Goal: Transaction & Acquisition: Purchase product/service

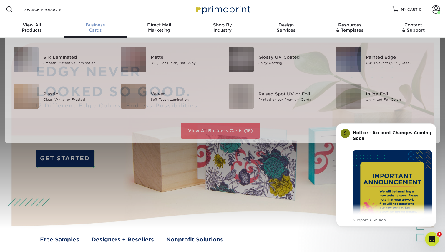
click at [94, 30] on div "Business Cards" at bounding box center [96, 27] width 64 height 11
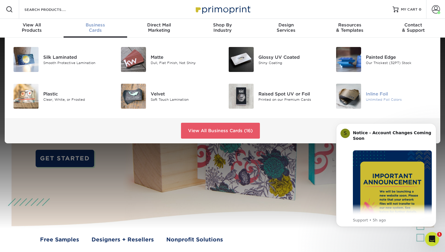
click at [356, 100] on img at bounding box center [348, 96] width 25 height 25
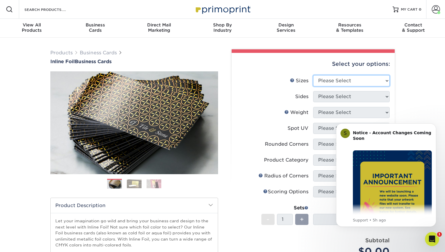
select select "2.00x3.50"
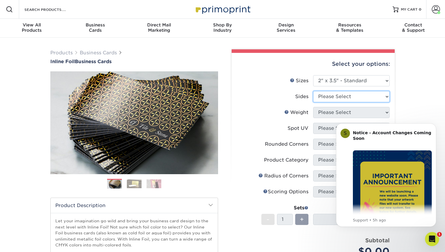
select select "34527644-b4fd-4ffb-9092-1318eefcd9d9"
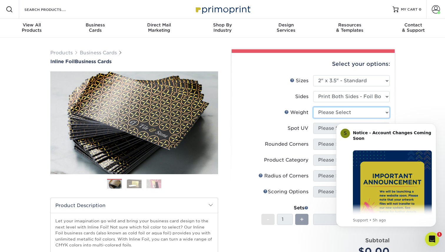
select select "16PT"
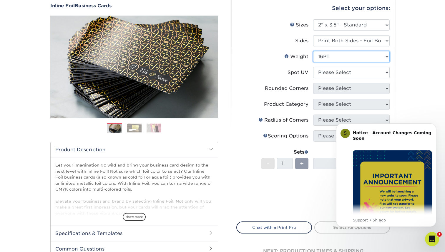
scroll to position [56, 0]
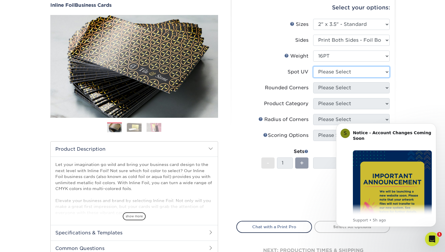
select select "3"
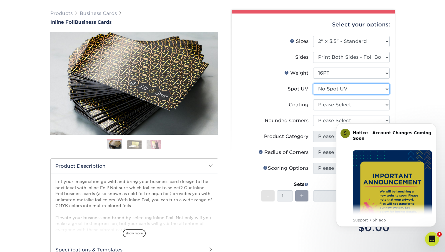
scroll to position [41, 0]
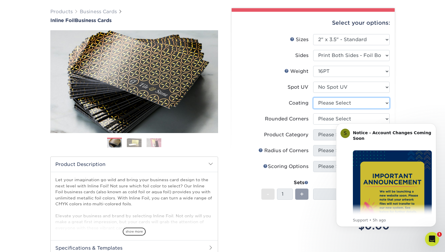
select select "3e7618de-abca-4bda-9f97-8b9129e913d8"
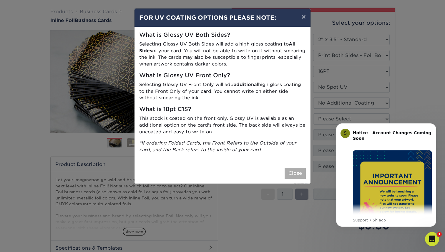
click at [295, 171] on button "Close" at bounding box center [294, 173] width 21 height 11
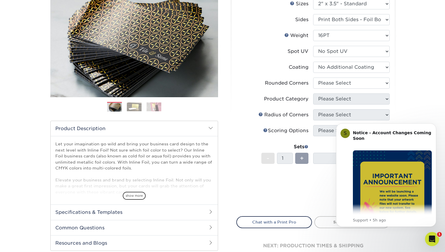
scroll to position [82, 0]
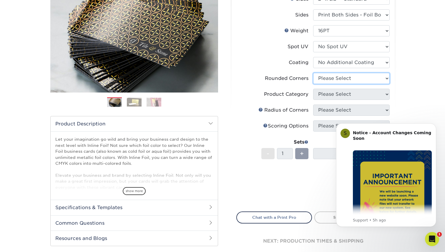
select select "0"
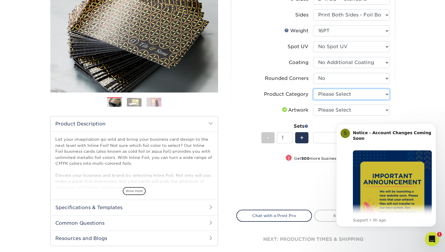
select select "3b5148f1-0588-4f88-a218-97bcfdce65c1"
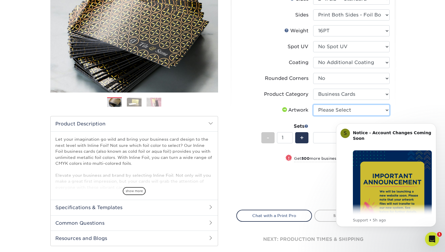
select select "upload"
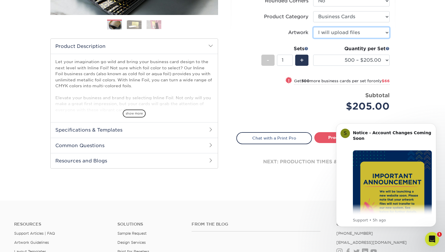
scroll to position [158, 0]
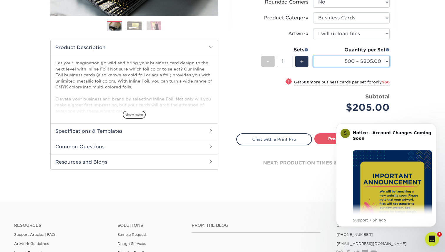
drag, startPoint x: 373, startPoint y: 62, endPoint x: 408, endPoint y: 62, distance: 34.7
click at [408, 62] on div "Products Business Cards Inline Foil Business Cards Previous Next" at bounding box center [222, 40] width 445 height 323
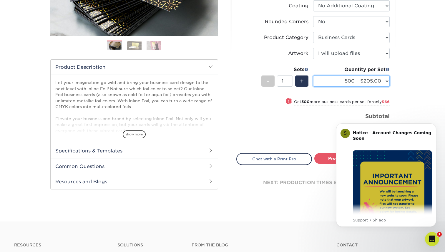
scroll to position [136, 0]
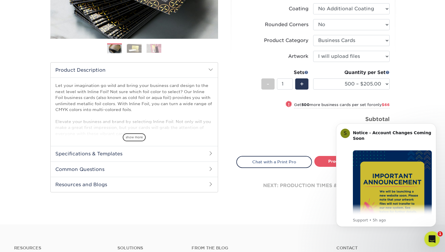
click at [431, 237] on icon "Open Intercom Messenger" at bounding box center [431, 239] width 10 height 10
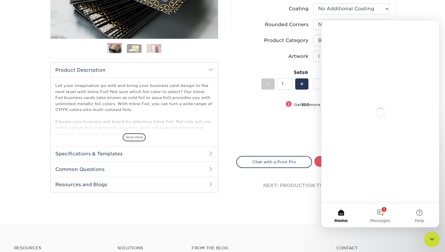
scroll to position [0, 0]
click at [431, 237] on icon "Close Intercom Messenger" at bounding box center [430, 238] width 7 height 7
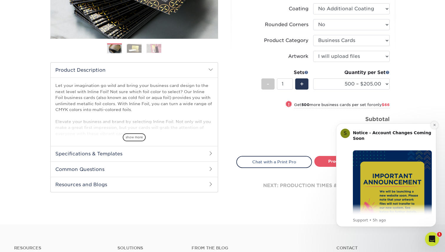
click at [433, 126] on icon "Dismiss notification" at bounding box center [434, 124] width 3 height 3
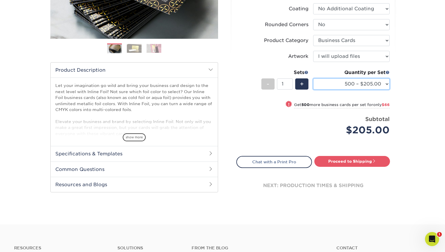
select select "500 – $205.00"
click at [401, 85] on div "Products Business Cards Inline Foil Business Cards Previous Next" at bounding box center [222, 63] width 445 height 323
drag, startPoint x: 380, startPoint y: 86, endPoint x: 409, endPoint y: 82, distance: 28.4
click at [409, 82] on div "Products Business Cards Inline Foil Business Cards Previous Next" at bounding box center [222, 63] width 445 height 323
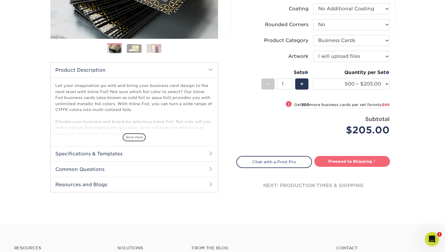
click at [365, 159] on link "Proceed to Shipping" at bounding box center [352, 161] width 76 height 11
type input "Set 1"
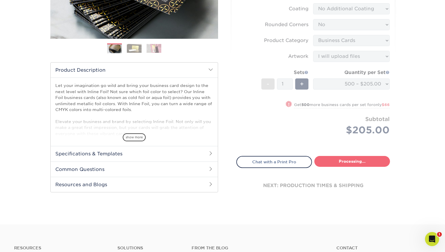
select select "468c7363-c245-42b7-918f-84c577e78dca"
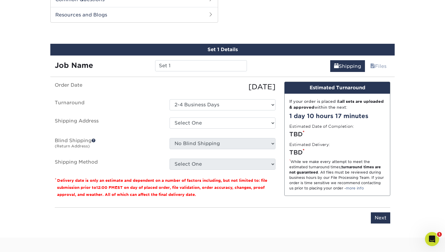
scroll to position [307, 0]
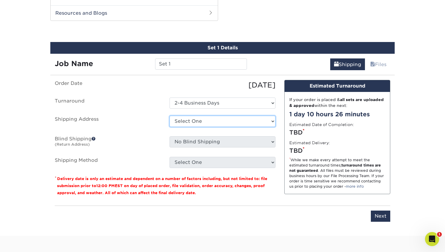
select select "newaddress"
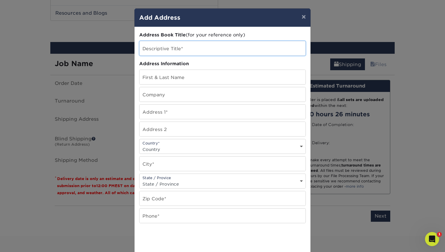
click at [178, 50] on input "text" at bounding box center [222, 48] width 166 height 14
type input "Shutter & String"
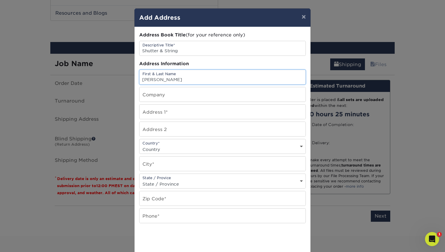
type input "[PERSON_NAME]"
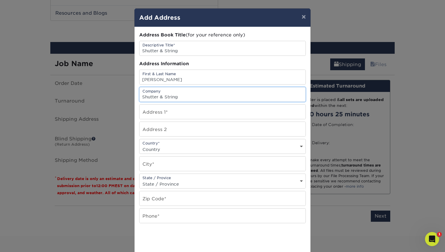
type input "Shutter & String"
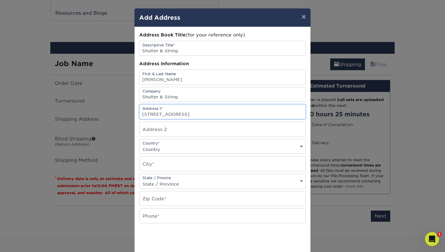
type input "335 W. Redoubt Ave."
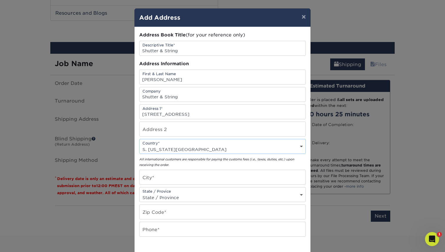
select select "US"
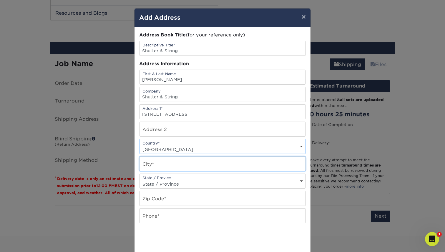
click at [189, 166] on input "text" at bounding box center [222, 164] width 166 height 14
type input "Soldotna"
select select "AK"
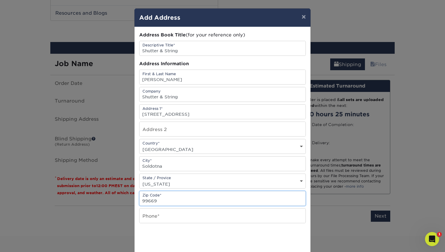
type input "99669"
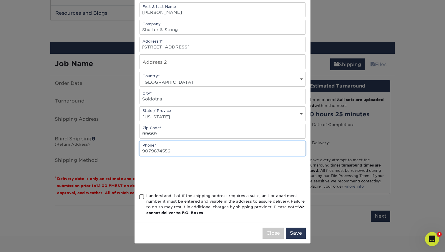
scroll to position [69, 0]
type input "9079874556"
click at [141, 197] on span at bounding box center [141, 197] width 5 height 6
click at [0, 0] on input "I understand that if the shipping address requires a suite, unit or apartment n…" at bounding box center [0, 0] width 0 height 0
click at [298, 231] on button "Save" at bounding box center [296, 233] width 20 height 11
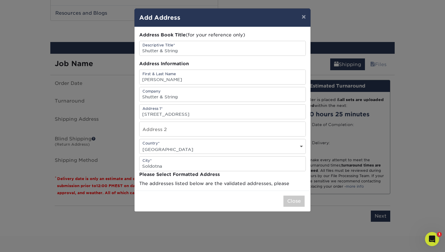
scroll to position [0, 0]
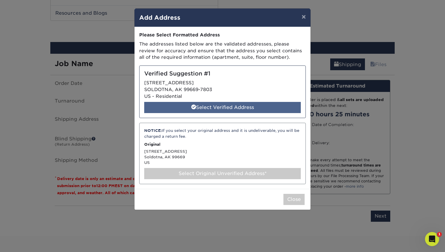
click at [231, 104] on div "Select Verified Address" at bounding box center [222, 107] width 156 height 11
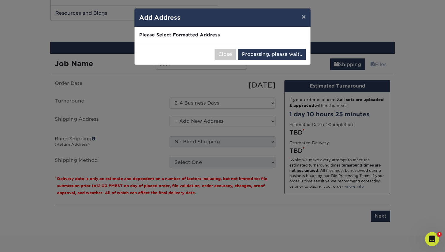
select select "286658"
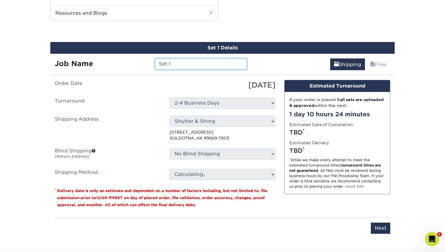
click at [193, 65] on input "Set 1" at bounding box center [200, 64] width 91 height 11
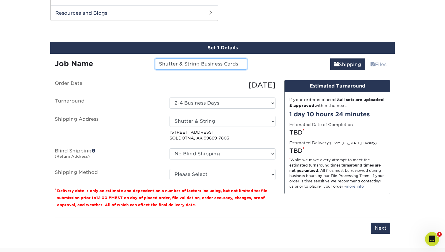
type input "Shutter & String Business Cards"
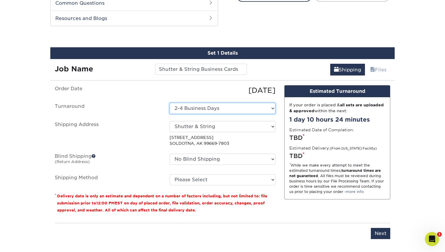
scroll to position [298, 0]
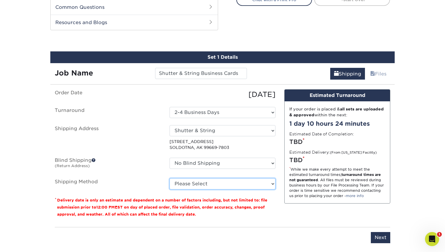
select select "02"
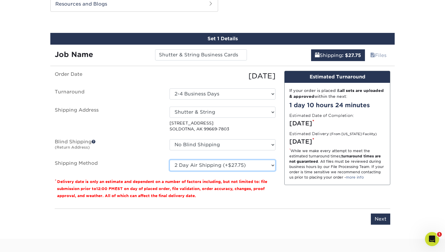
scroll to position [321, 0]
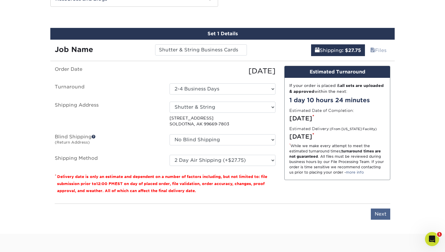
click at [382, 213] on input "Next" at bounding box center [379, 214] width 19 height 11
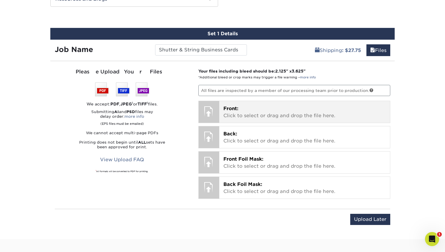
click at [234, 110] on span "Front:" at bounding box center [230, 109] width 15 height 6
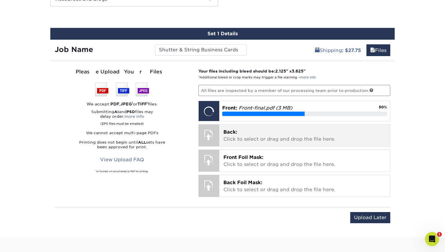
click at [238, 136] on p "Back: Click to select or drag and drop the file here." at bounding box center [304, 136] width 163 height 14
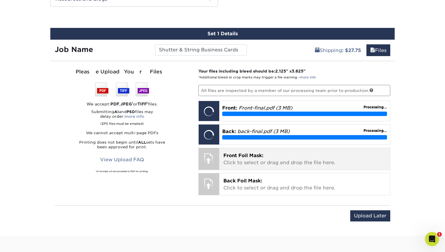
click at [301, 160] on p "Front Foil Mask: Click to select or drag and drop the file here." at bounding box center [304, 159] width 163 height 14
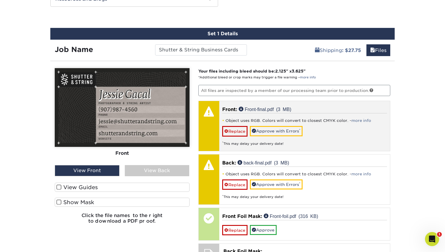
click at [204, 111] on div at bounding box center [208, 111] width 21 height 21
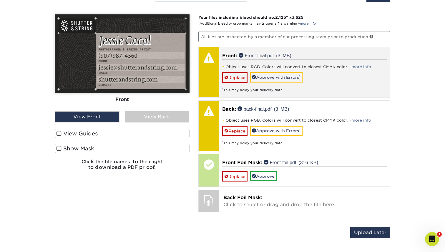
scroll to position [377, 0]
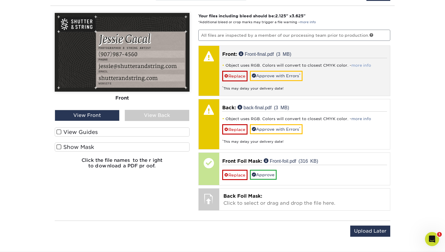
click at [360, 65] on link "more info" at bounding box center [361, 65] width 20 height 4
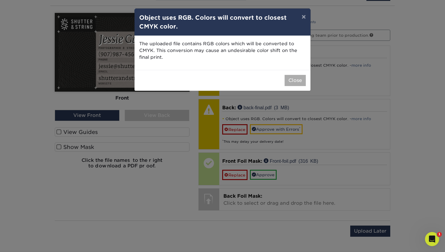
click at [299, 81] on button "Close" at bounding box center [294, 80] width 21 height 11
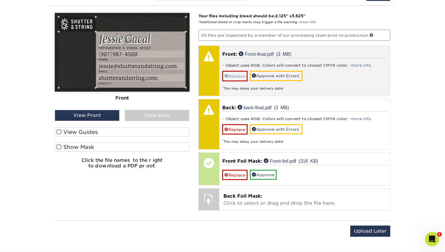
click at [226, 75] on span at bounding box center [226, 76] width 4 height 5
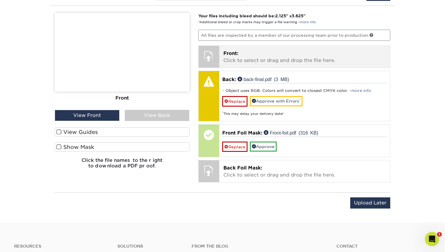
click at [235, 51] on span "Front:" at bounding box center [230, 54] width 15 height 6
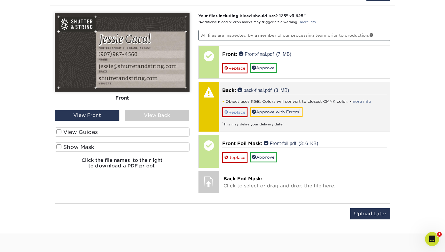
click at [233, 111] on link "Replace" at bounding box center [234, 112] width 25 height 10
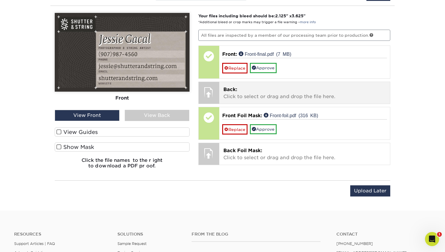
click at [211, 94] on div at bounding box center [208, 92] width 21 height 21
click at [213, 94] on div at bounding box center [208, 92] width 21 height 21
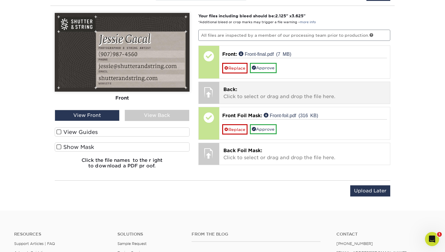
click at [212, 91] on div at bounding box center [208, 92] width 21 height 21
click at [235, 91] on span "Back:" at bounding box center [230, 90] width 14 height 6
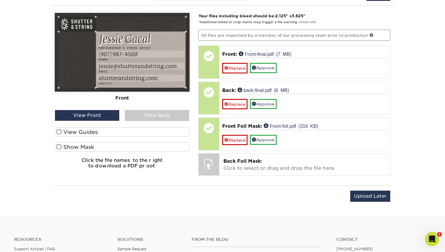
click at [78, 148] on label "Show Mask" at bounding box center [122, 147] width 135 height 9
click at [0, 0] on input "Show Mask" at bounding box center [0, 0] width 0 height 0
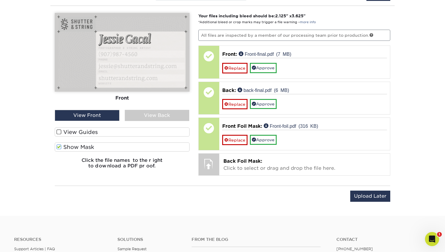
click at [79, 147] on label "Show Mask" at bounding box center [122, 147] width 135 height 9
click at [0, 0] on input "Show Mask" at bounding box center [0, 0] width 0 height 0
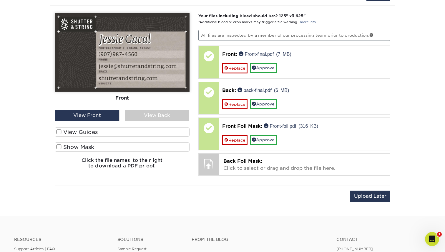
click at [79, 147] on label "Show Mask" at bounding box center [122, 147] width 135 height 9
click at [0, 0] on input "Show Mask" at bounding box center [0, 0] width 0 height 0
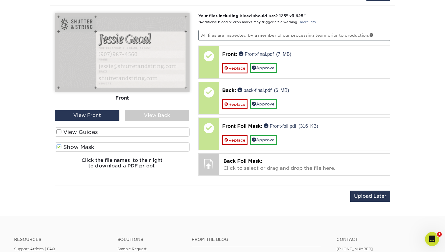
click at [79, 147] on label "Show Mask" at bounding box center [122, 147] width 135 height 9
click at [0, 0] on input "Show Mask" at bounding box center [0, 0] width 0 height 0
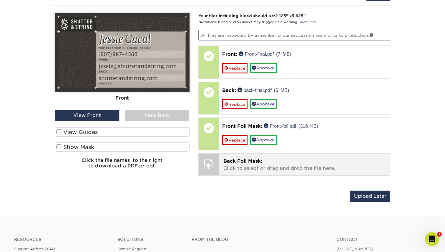
click at [234, 164] on p "Back Foil Mask: Click to select or drag and drop the file here." at bounding box center [304, 165] width 163 height 14
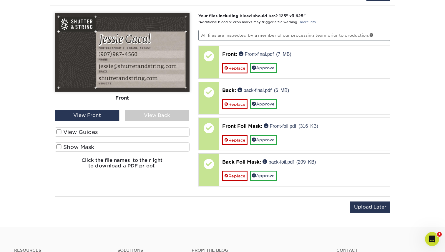
click at [169, 115] on div "View Back" at bounding box center [157, 115] width 65 height 11
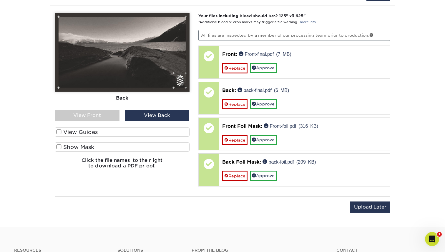
click at [95, 110] on div "View Front" at bounding box center [87, 115] width 65 height 11
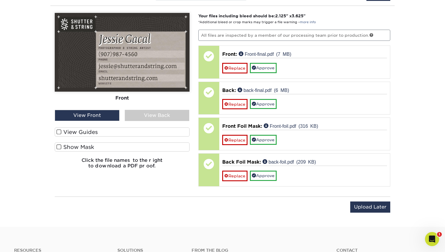
click at [150, 117] on div "View Back" at bounding box center [157, 115] width 65 height 11
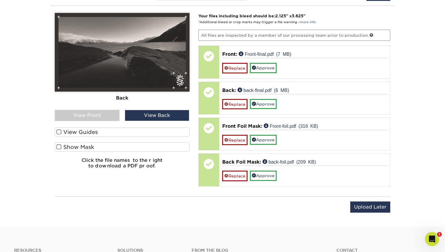
click at [103, 149] on label "Show Mask" at bounding box center [122, 147] width 135 height 9
click at [0, 0] on input "Show Mask" at bounding box center [0, 0] width 0 height 0
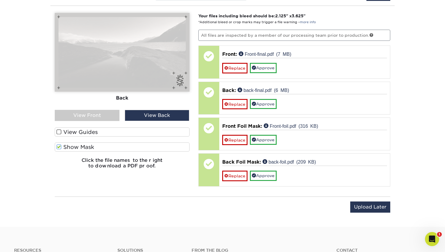
click at [103, 149] on label "Show Mask" at bounding box center [122, 147] width 135 height 9
click at [0, 0] on input "Show Mask" at bounding box center [0, 0] width 0 height 0
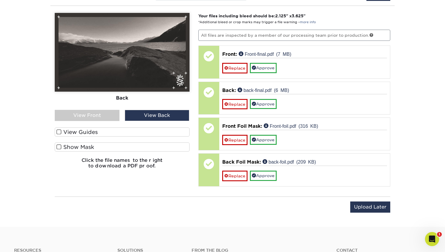
click at [110, 113] on div "View Front" at bounding box center [87, 115] width 65 height 11
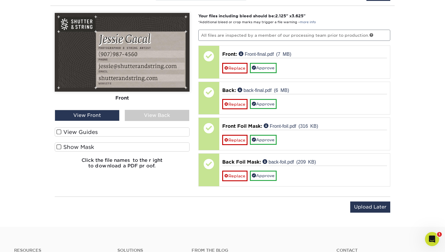
click at [144, 113] on div "View Back" at bounding box center [157, 115] width 65 height 11
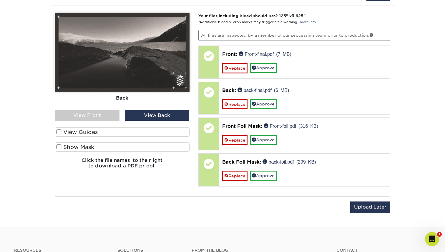
click at [107, 113] on div "View Front" at bounding box center [87, 115] width 65 height 11
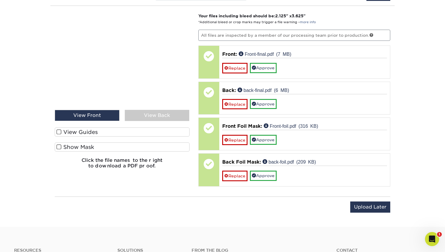
click at [147, 115] on div "View Back" at bounding box center [157, 115] width 65 height 11
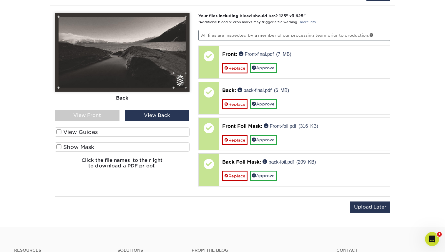
click at [106, 113] on div "View Front" at bounding box center [87, 115] width 65 height 11
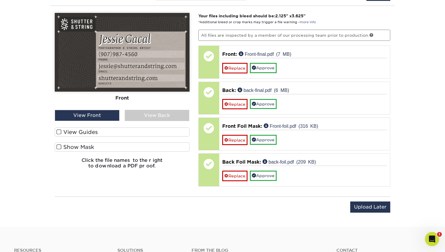
click at [110, 147] on label "Show Mask" at bounding box center [122, 147] width 135 height 9
click at [0, 0] on input "Show Mask" at bounding box center [0, 0] width 0 height 0
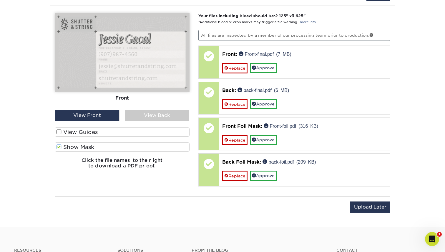
click at [110, 147] on label "Show Mask" at bounding box center [122, 147] width 135 height 9
click at [0, 0] on input "Show Mask" at bounding box center [0, 0] width 0 height 0
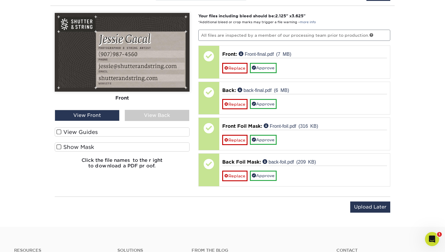
click at [110, 147] on label "Show Mask" at bounding box center [122, 147] width 135 height 9
click at [0, 0] on input "Show Mask" at bounding box center [0, 0] width 0 height 0
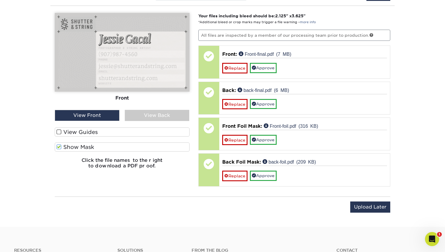
click at [110, 147] on label "Show Mask" at bounding box center [122, 147] width 135 height 9
click at [0, 0] on input "Show Mask" at bounding box center [0, 0] width 0 height 0
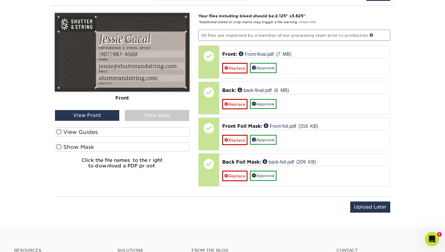
click at [110, 147] on label "Show Mask" at bounding box center [122, 147] width 135 height 9
click at [0, 0] on input "Show Mask" at bounding box center [0, 0] width 0 height 0
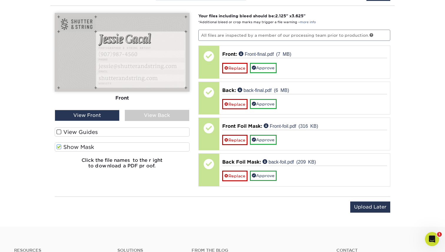
click at [110, 147] on label "Show Mask" at bounding box center [122, 147] width 135 height 9
click at [0, 0] on input "Show Mask" at bounding box center [0, 0] width 0 height 0
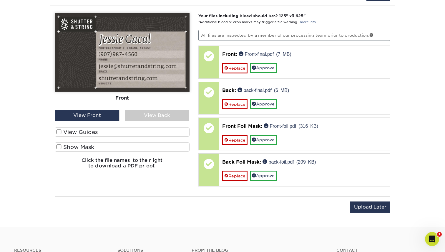
click at [157, 114] on div "View Back" at bounding box center [157, 115] width 65 height 11
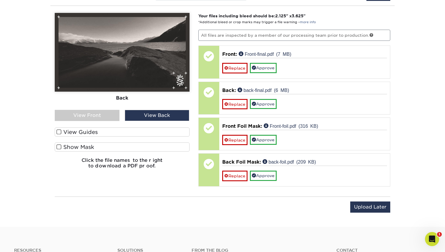
click at [118, 144] on label "Show Mask" at bounding box center [122, 147] width 135 height 9
click at [0, 0] on input "Show Mask" at bounding box center [0, 0] width 0 height 0
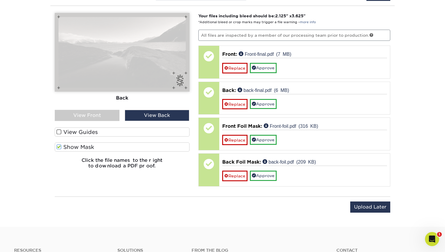
click at [119, 144] on label "Show Mask" at bounding box center [122, 147] width 135 height 9
click at [0, 0] on input "Show Mask" at bounding box center [0, 0] width 0 height 0
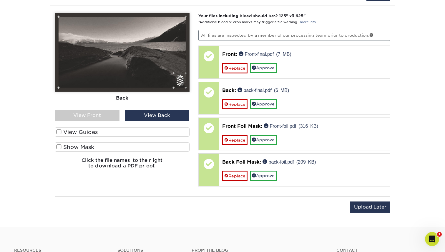
click at [119, 144] on label "Show Mask" at bounding box center [122, 147] width 135 height 9
click at [0, 0] on input "Show Mask" at bounding box center [0, 0] width 0 height 0
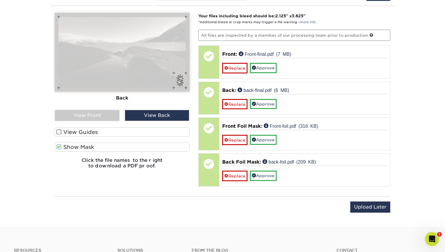
click at [119, 144] on label "Show Mask" at bounding box center [122, 147] width 135 height 9
click at [0, 0] on input "Show Mask" at bounding box center [0, 0] width 0 height 0
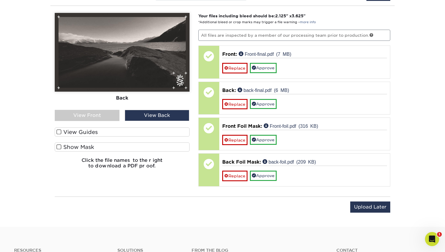
click at [105, 116] on div "View Front" at bounding box center [87, 115] width 65 height 11
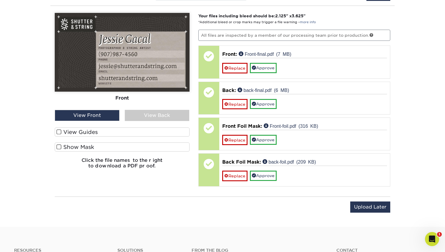
click at [146, 115] on div "View Back" at bounding box center [157, 115] width 65 height 11
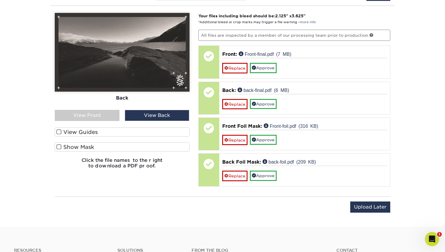
click at [104, 115] on div "View Front" at bounding box center [87, 115] width 65 height 11
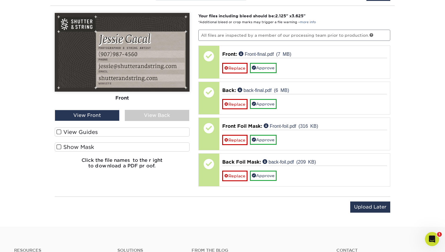
click at [156, 114] on div "View Back" at bounding box center [157, 115] width 65 height 11
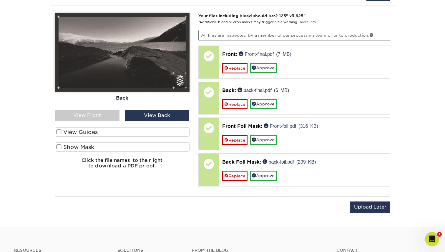
click at [92, 118] on div "View Front" at bounding box center [87, 115] width 65 height 11
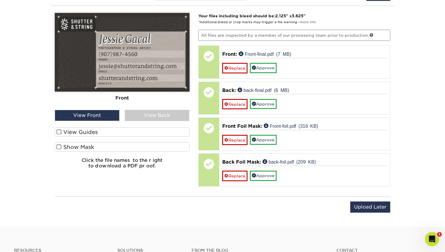
click at [110, 147] on label "Show Mask" at bounding box center [122, 147] width 135 height 9
click at [0, 0] on input "Show Mask" at bounding box center [0, 0] width 0 height 0
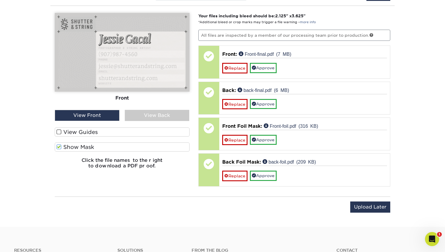
click at [110, 147] on label "Show Mask" at bounding box center [122, 147] width 135 height 9
click at [0, 0] on input "Show Mask" at bounding box center [0, 0] width 0 height 0
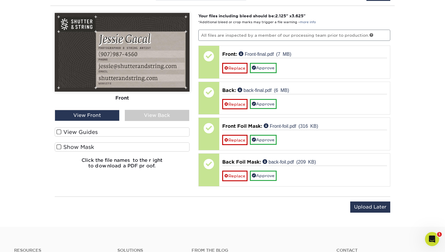
click at [155, 115] on div "View Back" at bounding box center [157, 115] width 65 height 11
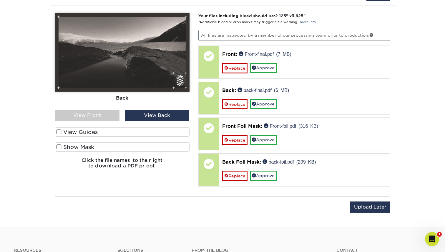
click at [100, 114] on div "View Front" at bounding box center [87, 115] width 65 height 11
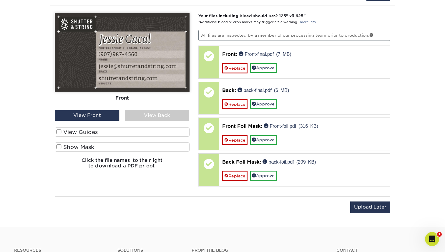
click at [70, 148] on label "Show Mask" at bounding box center [122, 147] width 135 height 9
click at [0, 0] on input "Show Mask" at bounding box center [0, 0] width 0 height 0
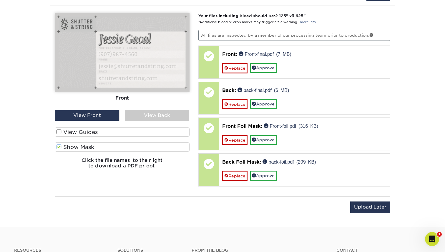
click at [101, 147] on label "Show Mask" at bounding box center [122, 147] width 135 height 9
click at [0, 0] on input "Show Mask" at bounding box center [0, 0] width 0 height 0
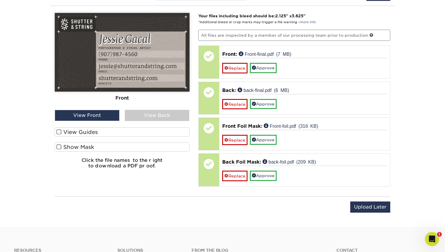
click at [153, 113] on div "View Back" at bounding box center [157, 115] width 65 height 11
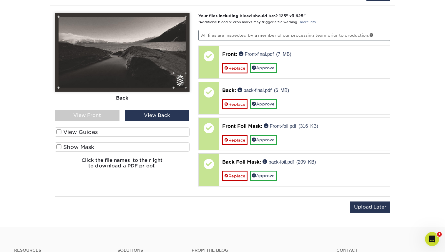
click at [96, 146] on label "Show Mask" at bounding box center [122, 147] width 135 height 9
click at [0, 0] on input "Show Mask" at bounding box center [0, 0] width 0 height 0
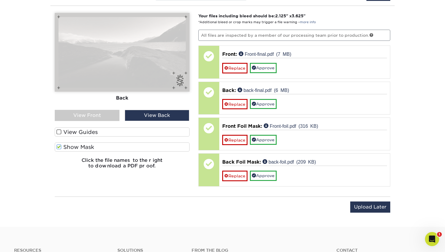
click at [96, 146] on label "Show Mask" at bounding box center [122, 147] width 135 height 9
click at [0, 0] on input "Show Mask" at bounding box center [0, 0] width 0 height 0
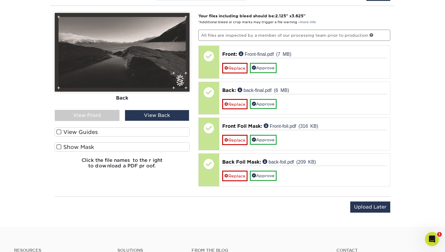
click at [106, 116] on div "View Front" at bounding box center [87, 115] width 65 height 11
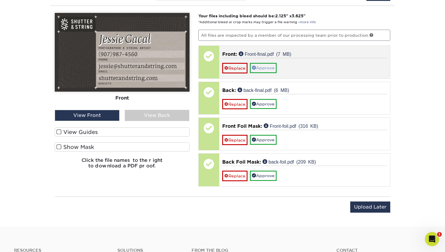
click at [269, 69] on link "Approve" at bounding box center [263, 68] width 27 height 10
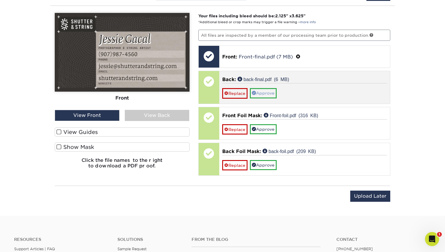
click at [267, 92] on link "Approve" at bounding box center [263, 93] width 27 height 10
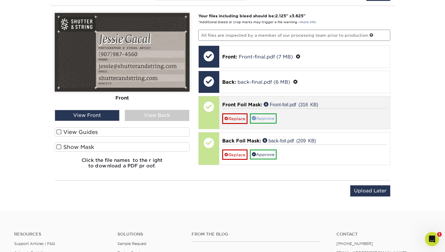
click at [263, 117] on link "Approve" at bounding box center [263, 118] width 27 height 10
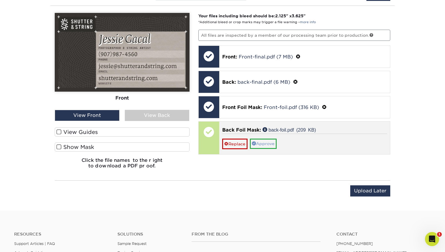
click at [265, 143] on link "Approve" at bounding box center [263, 144] width 27 height 10
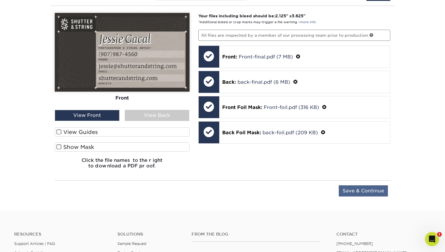
click at [367, 192] on input "Save & Continue" at bounding box center [362, 191] width 49 height 11
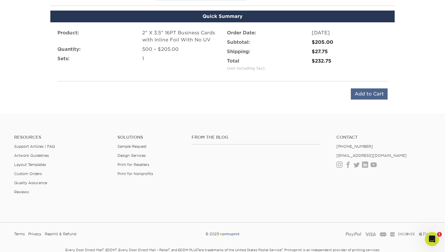
click at [369, 96] on input "Add to Cart" at bounding box center [368, 94] width 37 height 11
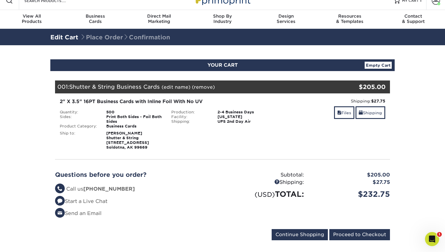
scroll to position [12, 0]
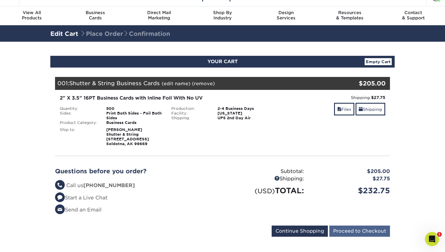
click at [365, 229] on input "Proceed to Checkout" at bounding box center [359, 231] width 61 height 11
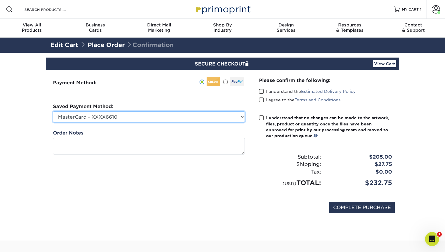
select select
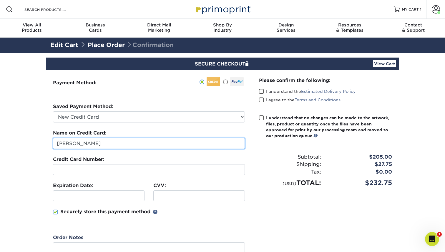
click at [119, 142] on input "Lester Nelson-Gacal" at bounding box center [149, 143] width 192 height 11
type input "Jessie V Gacal"
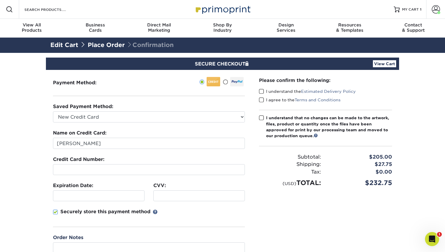
click at [261, 90] on span at bounding box center [261, 92] width 5 height 6
click at [0, 0] on input "I understand the Estimated Delivery Policy" at bounding box center [0, 0] width 0 height 0
click at [261, 101] on span at bounding box center [261, 100] width 5 height 6
click at [0, 0] on input "I agree to the Terms and Conditions" at bounding box center [0, 0] width 0 height 0
click at [262, 116] on span at bounding box center [261, 118] width 5 height 6
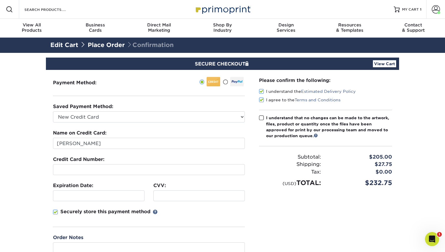
click at [0, 0] on input "I understand that no changes can be made to the artwork, files, product or quan…" at bounding box center [0, 0] width 0 height 0
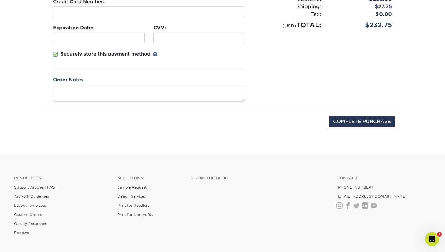
scroll to position [161, 0]
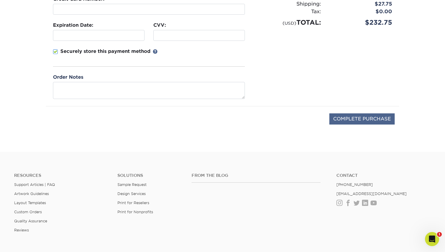
click at [368, 119] on input "COMPLETE PURCHASE" at bounding box center [361, 118] width 65 height 11
type input "PROCESSING, PLEASE WAIT..."
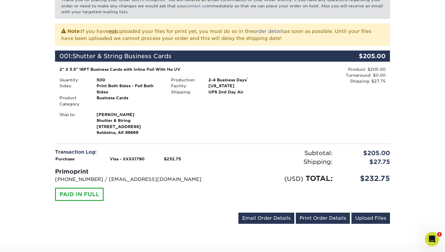
scroll to position [132, 0]
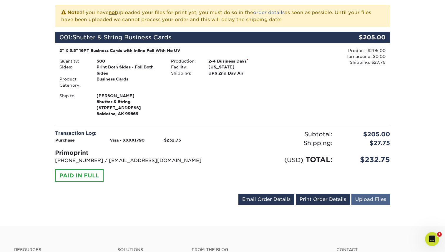
click at [368, 198] on link "Upload Files" at bounding box center [370, 199] width 39 height 11
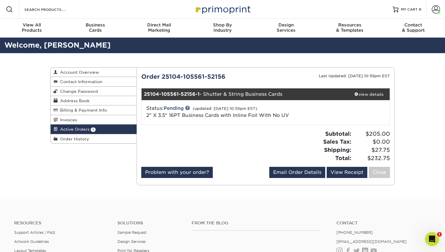
click at [226, 93] on div "25104-105561-52156-1 - Shutter & String Business Cards" at bounding box center [244, 95] width 207 height 12
click at [253, 111] on div "Status: Pending (updated: 10/04/2025 10:55pm EST) 2" X 3.5" 16PT Business Cards…" at bounding box center [224, 112] width 165 height 14
click at [375, 93] on div "view details" at bounding box center [368, 94] width 41 height 6
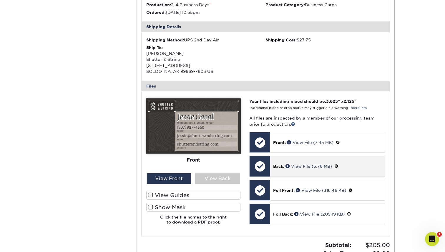
scroll to position [162, 0]
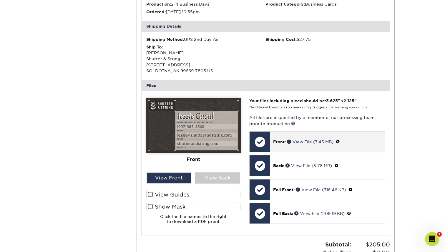
click at [339, 140] on span at bounding box center [337, 142] width 4 height 5
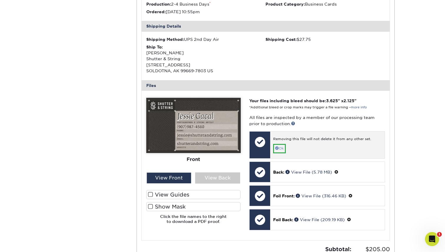
click at [278, 147] on link "Ok" at bounding box center [279, 148] width 13 height 9
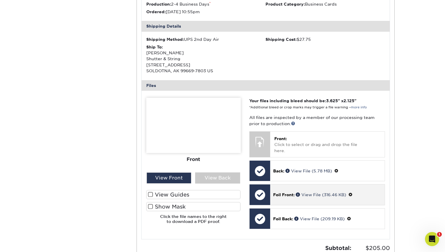
click at [352, 193] on span at bounding box center [350, 195] width 4 height 5
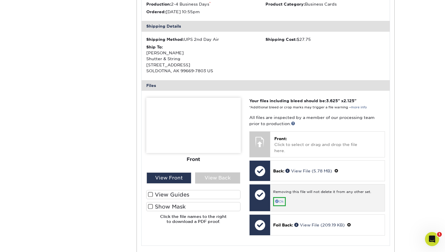
click at [280, 197] on link "Ok" at bounding box center [279, 201] width 13 height 9
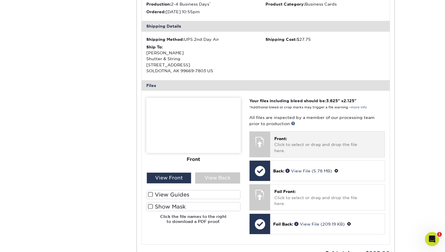
click at [265, 141] on div at bounding box center [259, 142] width 21 height 21
click at [292, 139] on p "Front: Click to select or drag and drop the file here." at bounding box center [327, 145] width 106 height 18
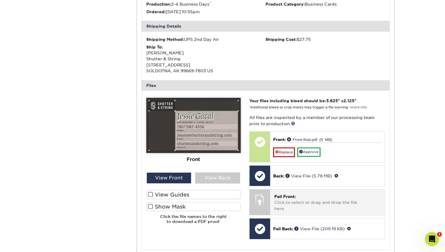
click at [290, 202] on p "Foil Front: Click to select or drag and drop the file here." at bounding box center [327, 203] width 106 height 18
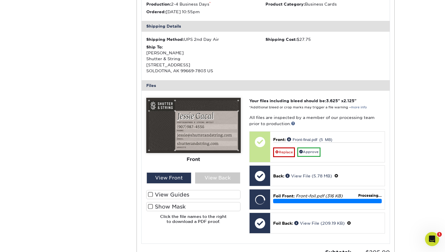
click at [172, 203] on label "Show Mask" at bounding box center [193, 206] width 94 height 9
click at [0, 0] on input "Show Mask" at bounding box center [0, 0] width 0 height 0
click at [172, 203] on label "Show Mask" at bounding box center [193, 206] width 94 height 9
click at [0, 0] on input "Show Mask" at bounding box center [0, 0] width 0 height 0
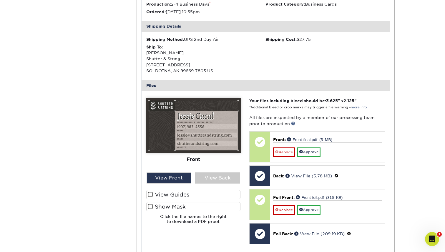
click at [164, 205] on label "Show Mask" at bounding box center [193, 206] width 94 height 9
click at [0, 0] on input "Show Mask" at bounding box center [0, 0] width 0 height 0
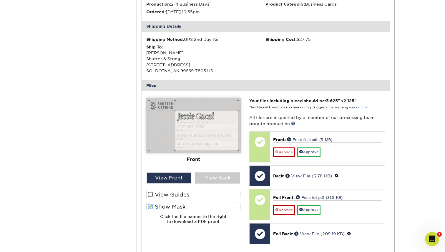
click at [164, 205] on label "Show Mask" at bounding box center [193, 206] width 94 height 9
click at [0, 0] on input "Show Mask" at bounding box center [0, 0] width 0 height 0
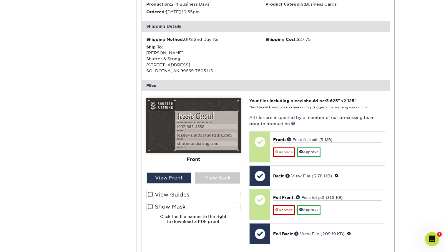
click at [164, 205] on label "Show Mask" at bounding box center [193, 206] width 94 height 9
click at [0, 0] on input "Show Mask" at bounding box center [0, 0] width 0 height 0
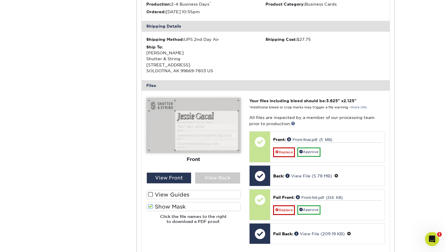
click at [164, 205] on label "Show Mask" at bounding box center [193, 206] width 94 height 9
click at [0, 0] on input "Show Mask" at bounding box center [0, 0] width 0 height 0
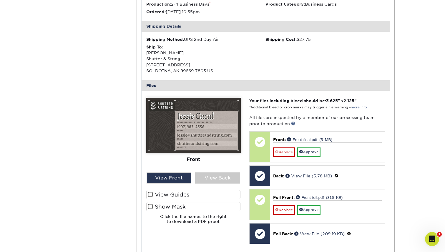
click at [164, 205] on label "Show Mask" at bounding box center [193, 206] width 94 height 9
click at [0, 0] on input "Show Mask" at bounding box center [0, 0] width 0 height 0
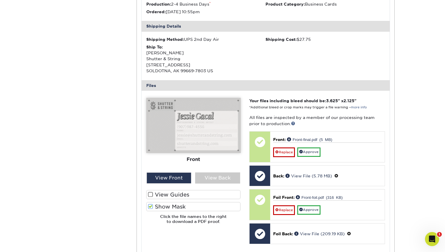
click at [164, 205] on label "Show Mask" at bounding box center [193, 206] width 94 height 9
click at [0, 0] on input "Show Mask" at bounding box center [0, 0] width 0 height 0
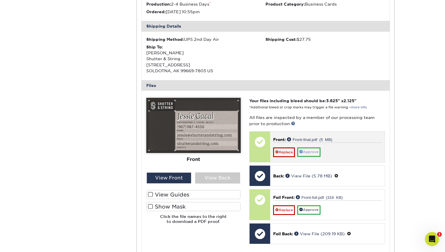
click at [312, 150] on link "Approve" at bounding box center [308, 152] width 23 height 9
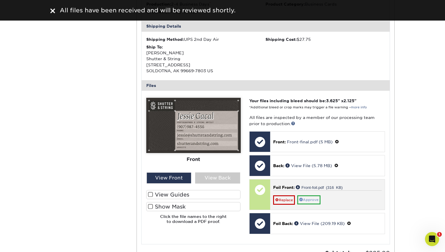
click at [312, 198] on link "Approve" at bounding box center [308, 200] width 23 height 9
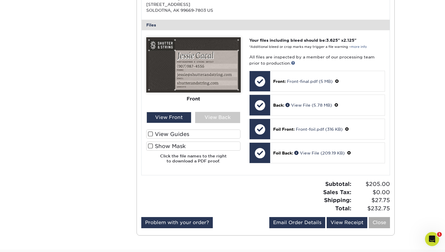
scroll to position [215, 0]
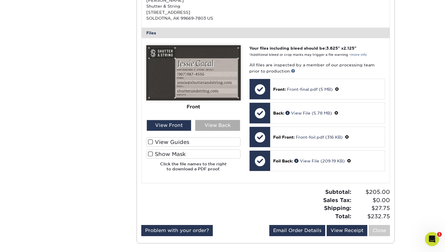
click at [230, 123] on div "View Back" at bounding box center [217, 125] width 45 height 11
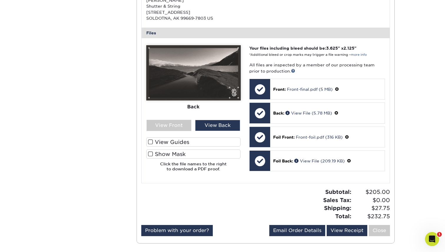
click at [165, 150] on label "Show Mask" at bounding box center [193, 154] width 94 height 9
click at [0, 0] on input "Show Mask" at bounding box center [0, 0] width 0 height 0
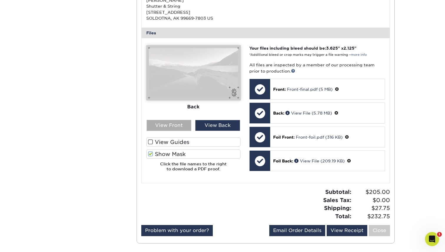
click at [171, 124] on div "View Front" at bounding box center [168, 125] width 45 height 11
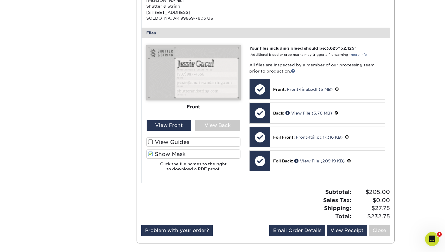
click at [164, 152] on label "Show Mask" at bounding box center [193, 154] width 94 height 9
click at [0, 0] on input "Show Mask" at bounding box center [0, 0] width 0 height 0
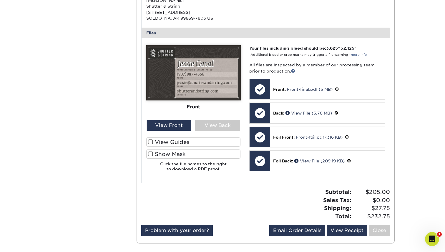
click at [164, 152] on label "Show Mask" at bounding box center [193, 154] width 94 height 9
click at [0, 0] on input "Show Mask" at bounding box center [0, 0] width 0 height 0
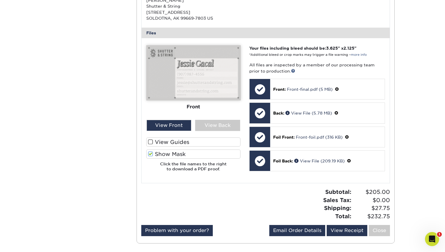
click at [164, 153] on label "Show Mask" at bounding box center [193, 154] width 94 height 9
click at [0, 0] on input "Show Mask" at bounding box center [0, 0] width 0 height 0
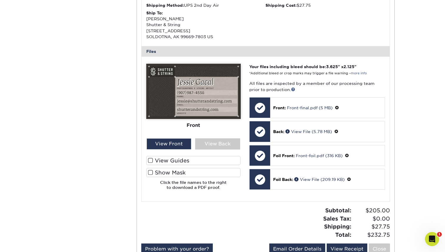
scroll to position [196, 0]
click at [291, 87] on link at bounding box center [293, 89] width 4 height 4
